Goal: Contribute content: Add original content to the website for others to see

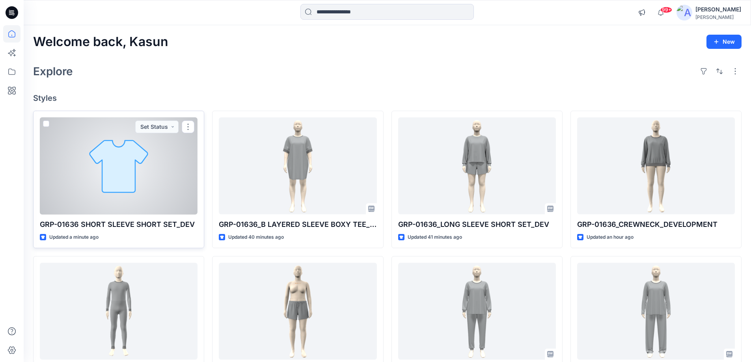
click at [132, 177] on div at bounding box center [119, 165] width 158 height 97
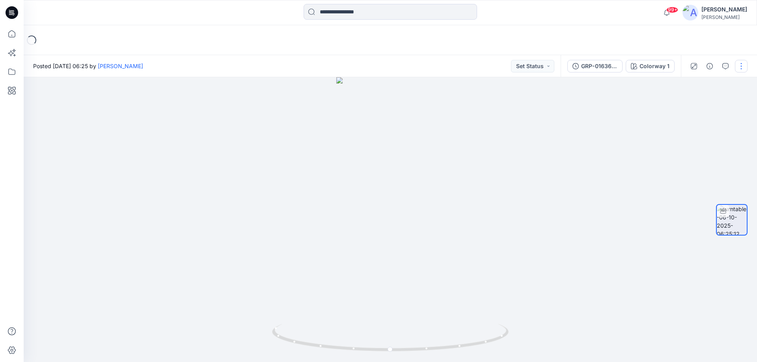
click at [741, 67] on button "button" at bounding box center [741, 66] width 13 height 13
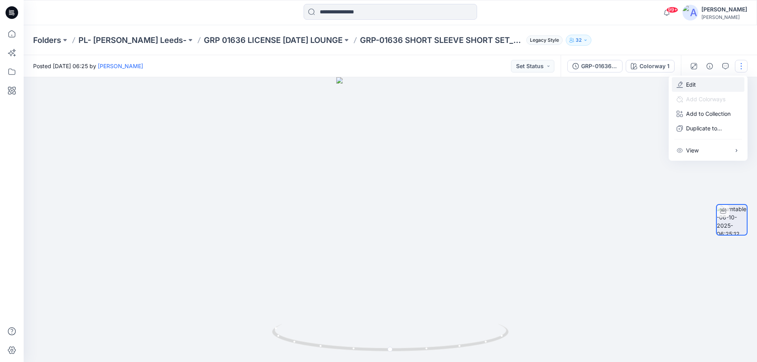
click at [698, 87] on button "Edit" at bounding box center [708, 84] width 73 height 15
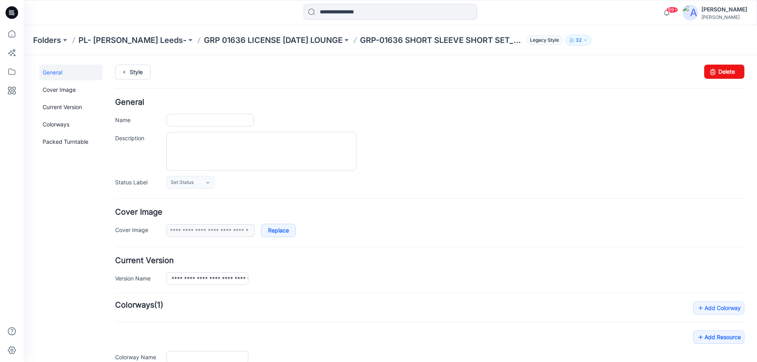
type input "**********"
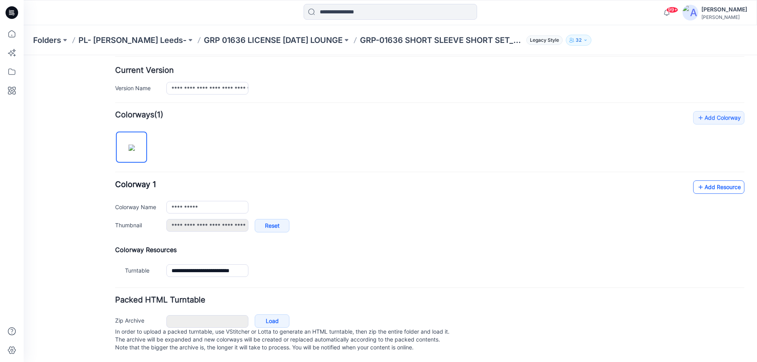
click at [714, 181] on link "Add Resource" at bounding box center [718, 187] width 51 height 13
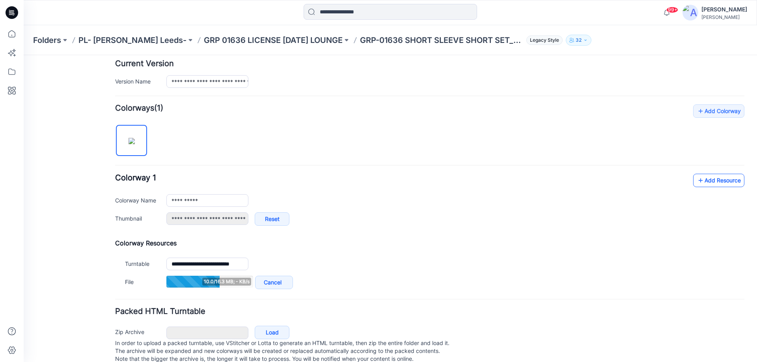
click at [700, 182] on link "Add Resource" at bounding box center [718, 180] width 51 height 13
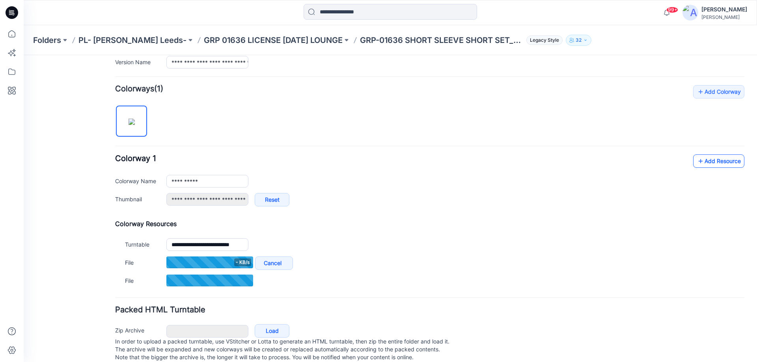
click at [701, 162] on link "Add Resource" at bounding box center [718, 160] width 51 height 13
click at [702, 159] on link "Add Resource" at bounding box center [718, 160] width 51 height 13
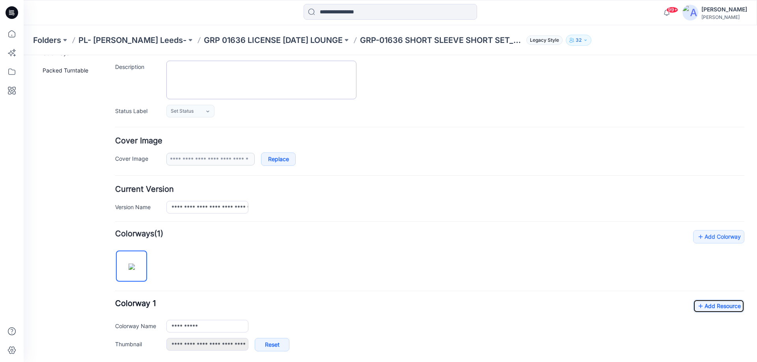
scroll to position [0, 0]
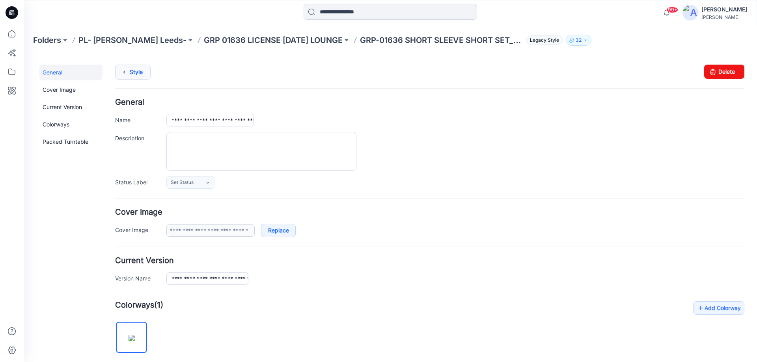
click at [140, 72] on link "Style" at bounding box center [132, 72] width 35 height 15
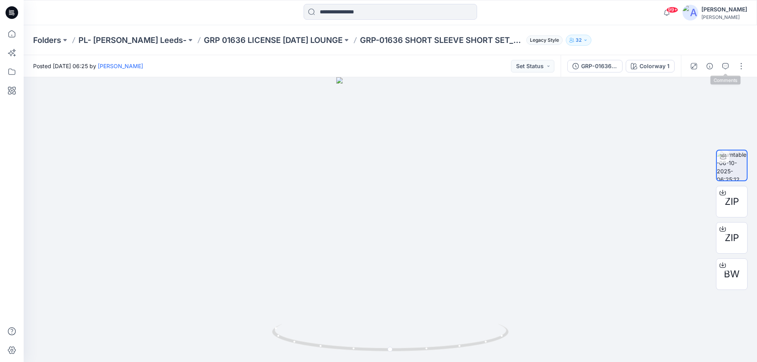
click at [720, 66] on button "button" at bounding box center [725, 66] width 13 height 13
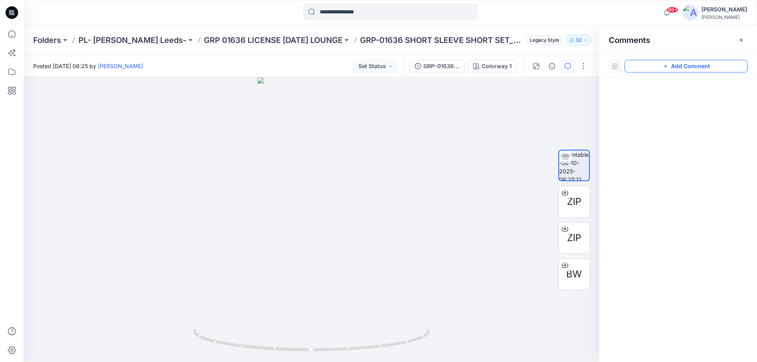
click at [657, 65] on button "Add Comment" at bounding box center [685, 66] width 123 height 13
click at [405, 137] on div "1" at bounding box center [311, 219] width 575 height 285
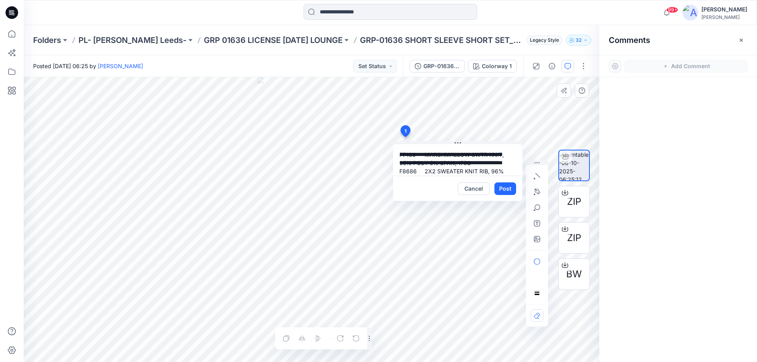
click at [472, 162] on textarea "**********" at bounding box center [457, 160] width 129 height 32
type textarea "**********"
click at [503, 190] on button "Post" at bounding box center [505, 188] width 22 height 13
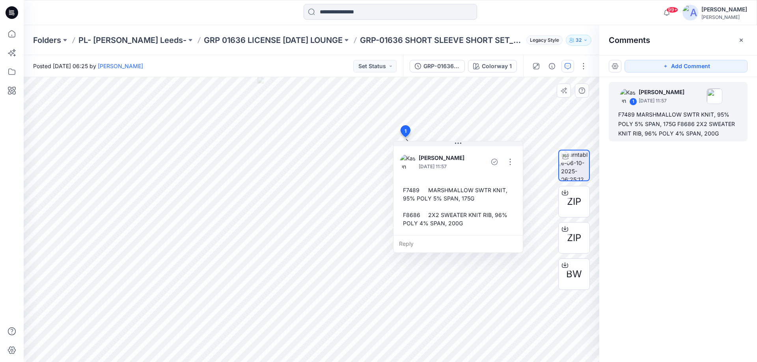
click at [14, 14] on icon at bounding box center [13, 14] width 3 height 0
